Goal: Check status: Check status

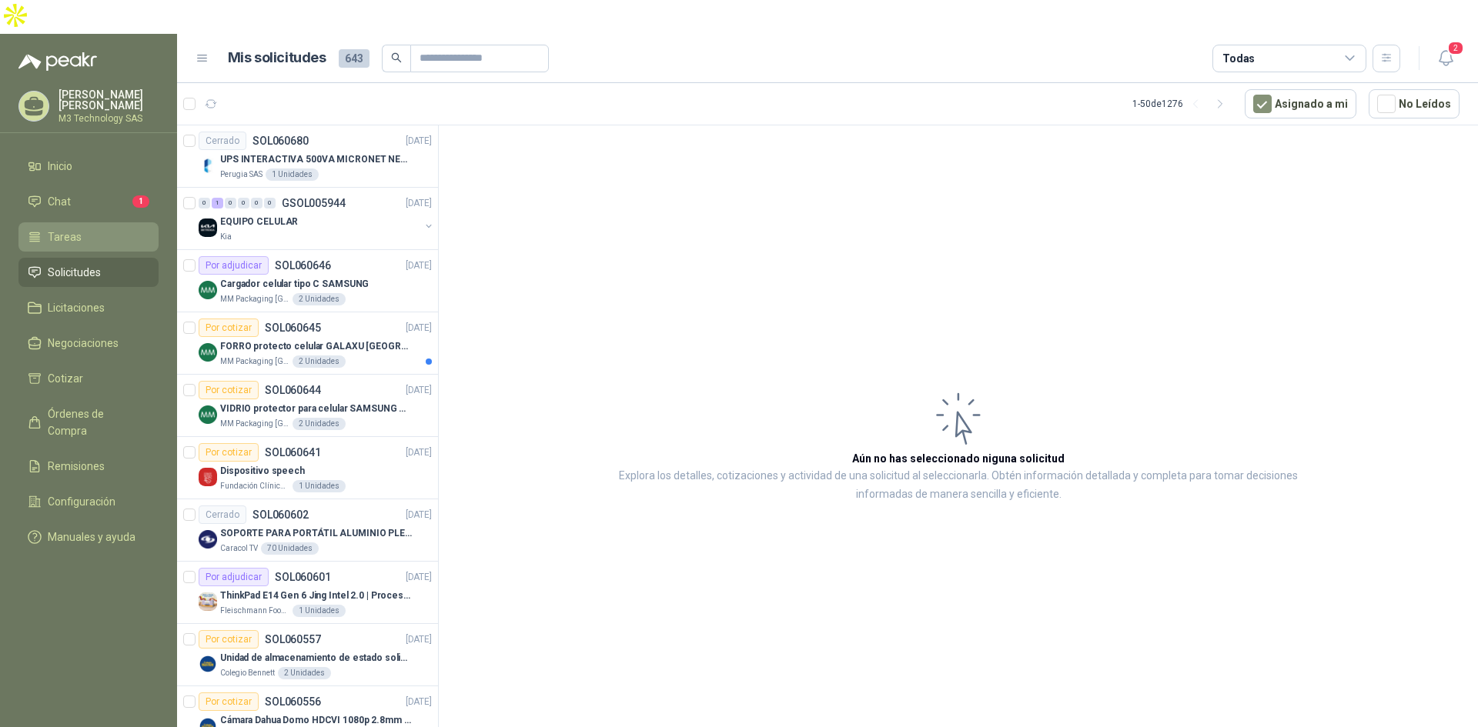
click at [85, 229] on li "Tareas" at bounding box center [89, 237] width 122 height 17
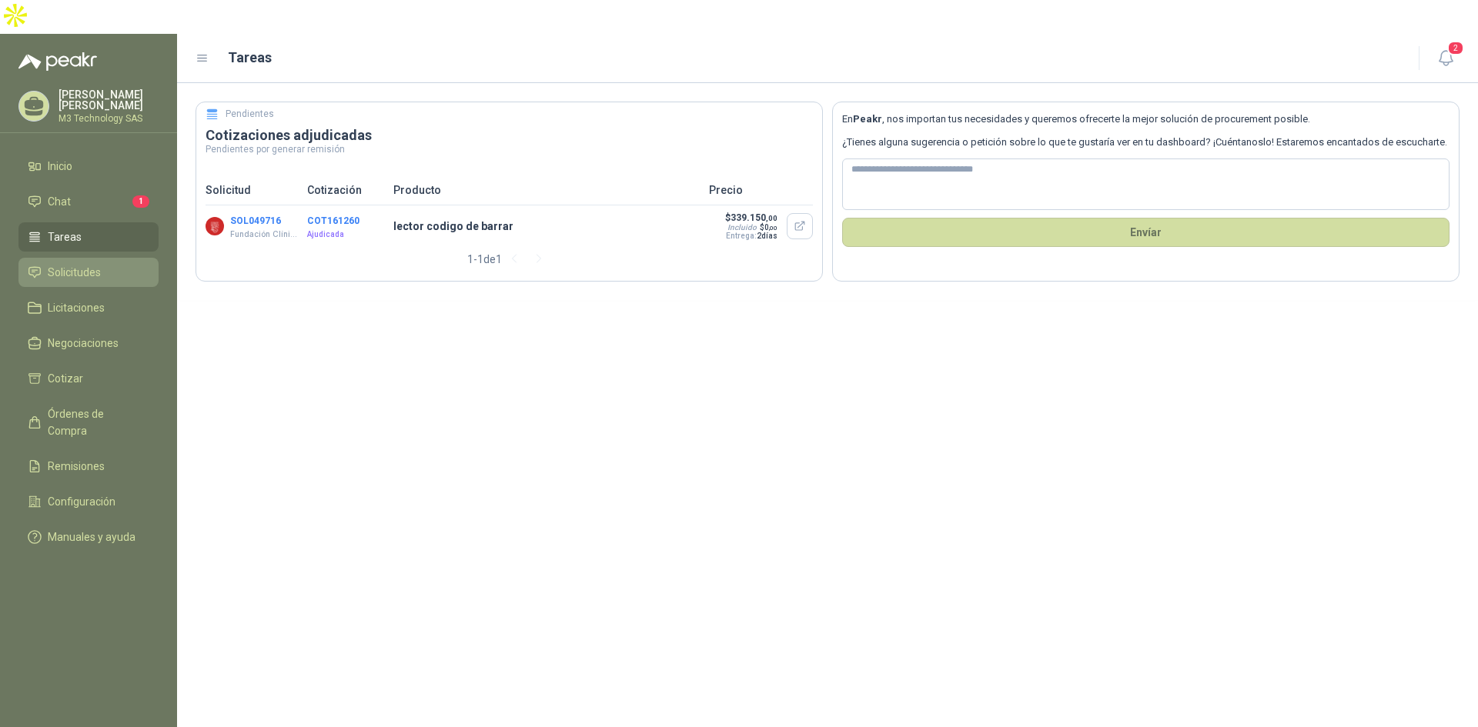
click at [82, 264] on span "Solicitudes" at bounding box center [74, 272] width 53 height 17
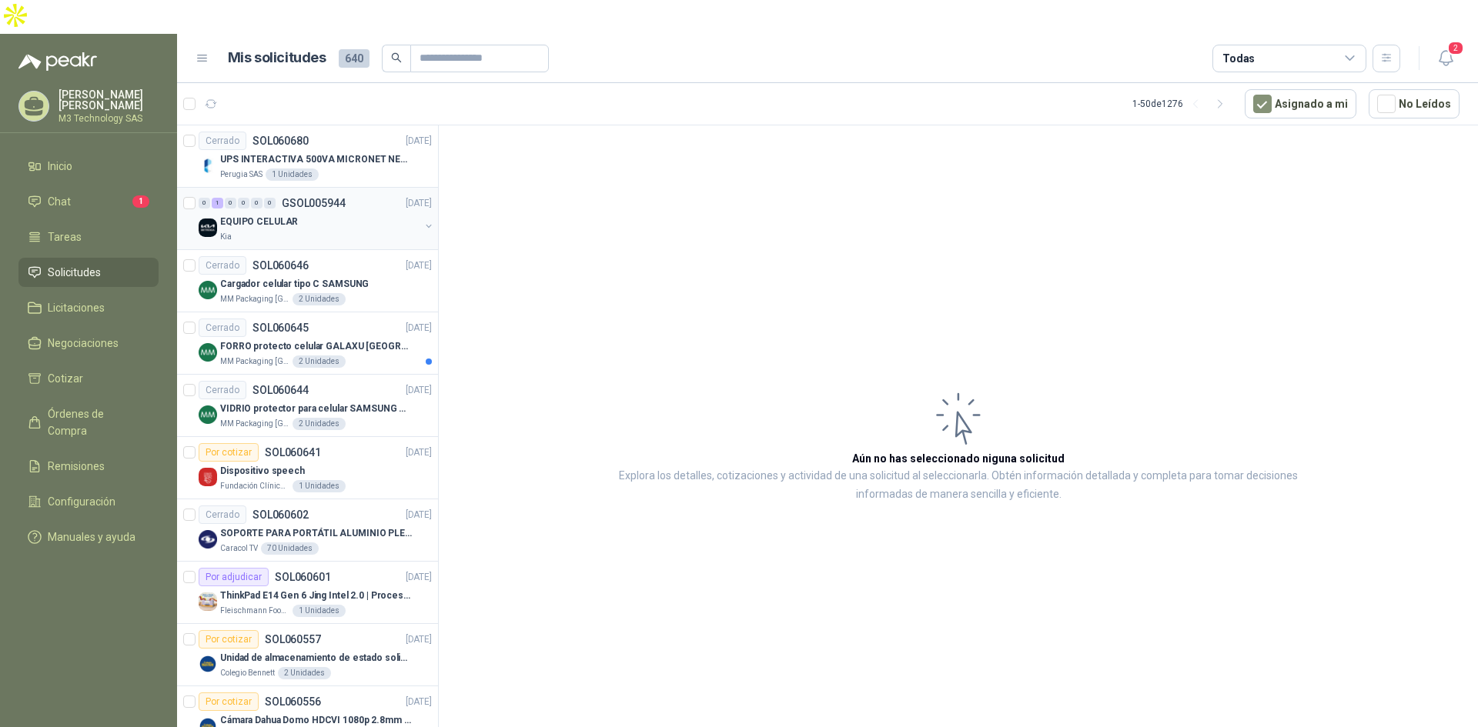
click at [366, 231] on div "Kia" at bounding box center [319, 237] width 199 height 12
